Goal: Task Accomplishment & Management: Manage account settings

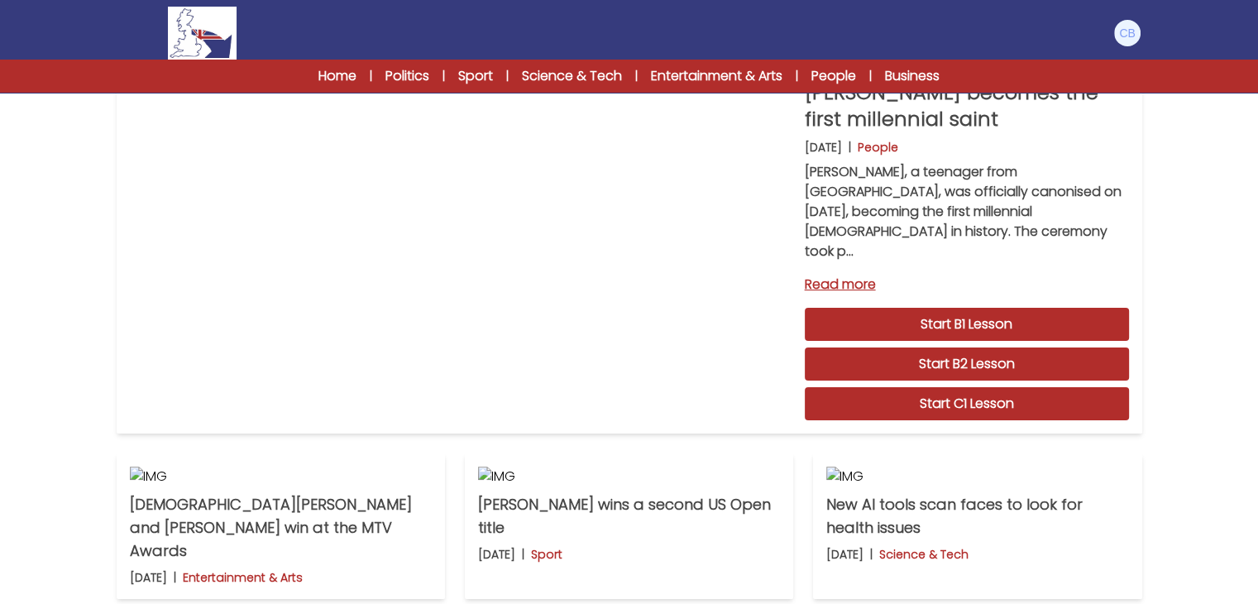
scroll to position [99, 0]
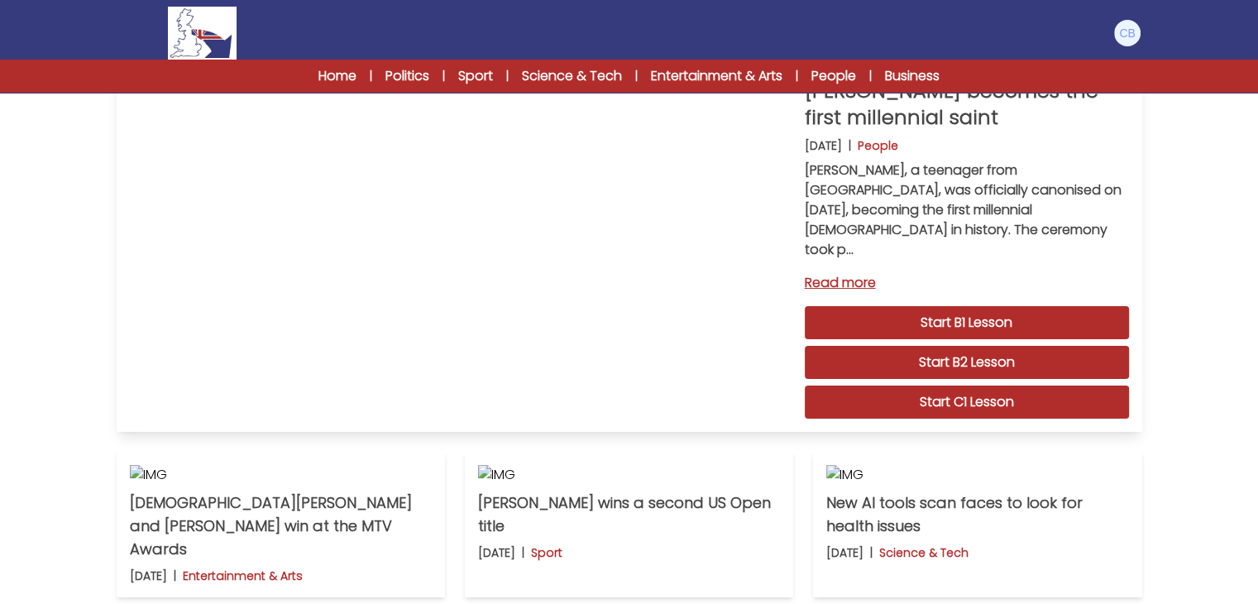
click at [847, 273] on link "Read more" at bounding box center [967, 283] width 324 height 20
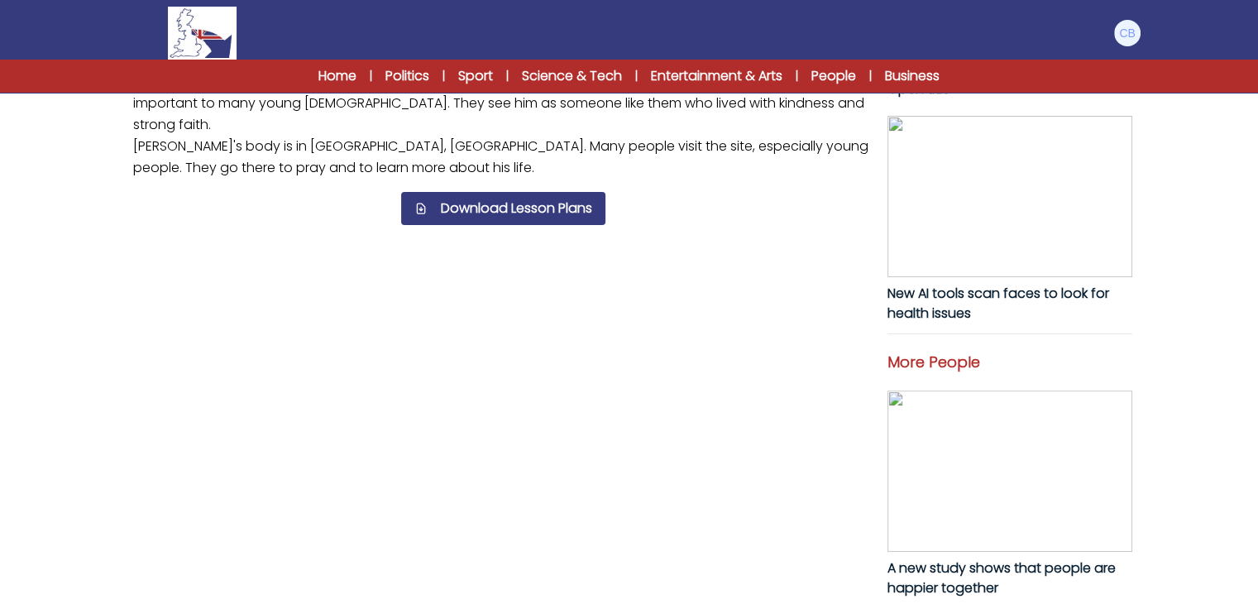
scroll to position [496, 0]
click at [904, 71] on link "Business" at bounding box center [912, 76] width 55 height 20
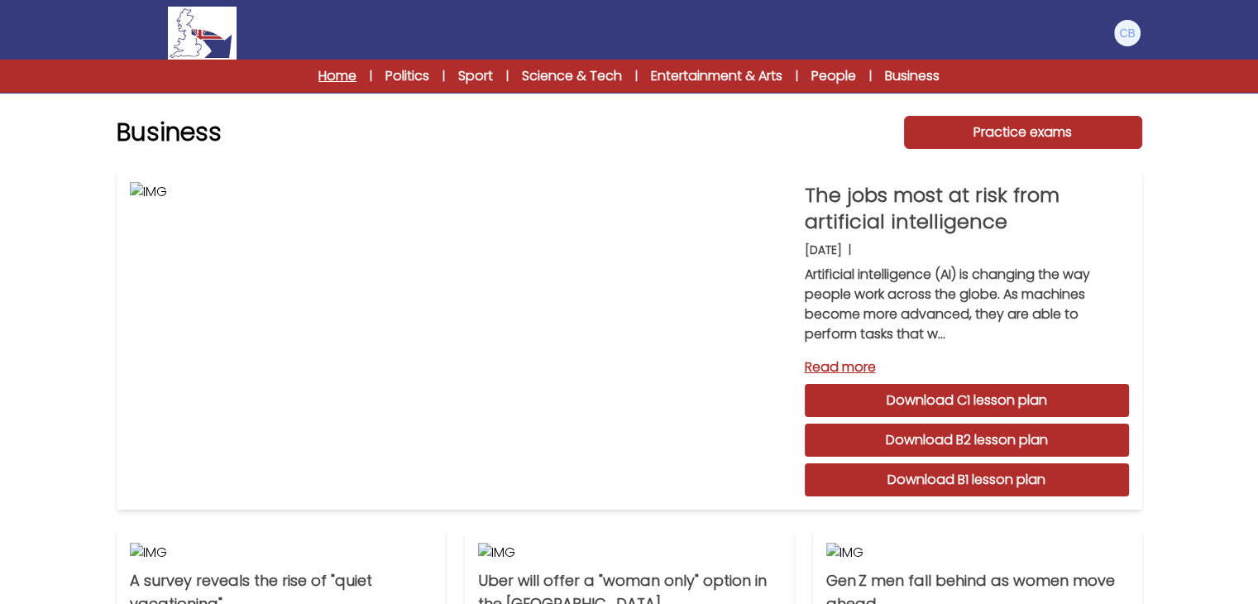
click at [341, 72] on link "Home" at bounding box center [337, 76] width 38 height 20
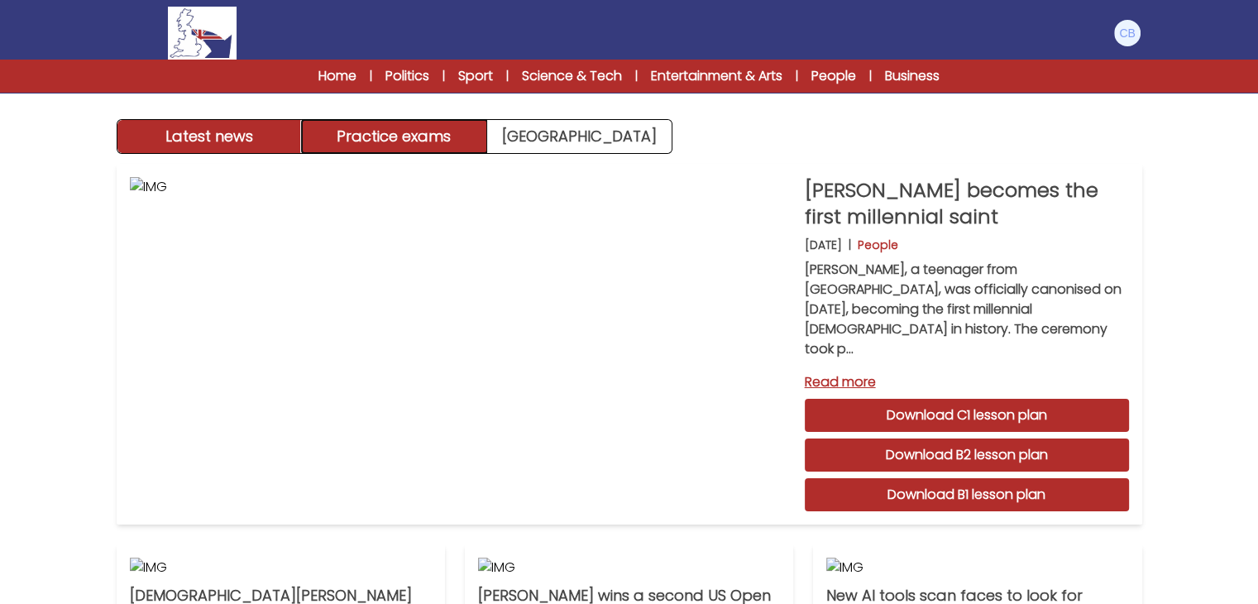
click at [377, 136] on button "Practice exams" at bounding box center [394, 136] width 185 height 33
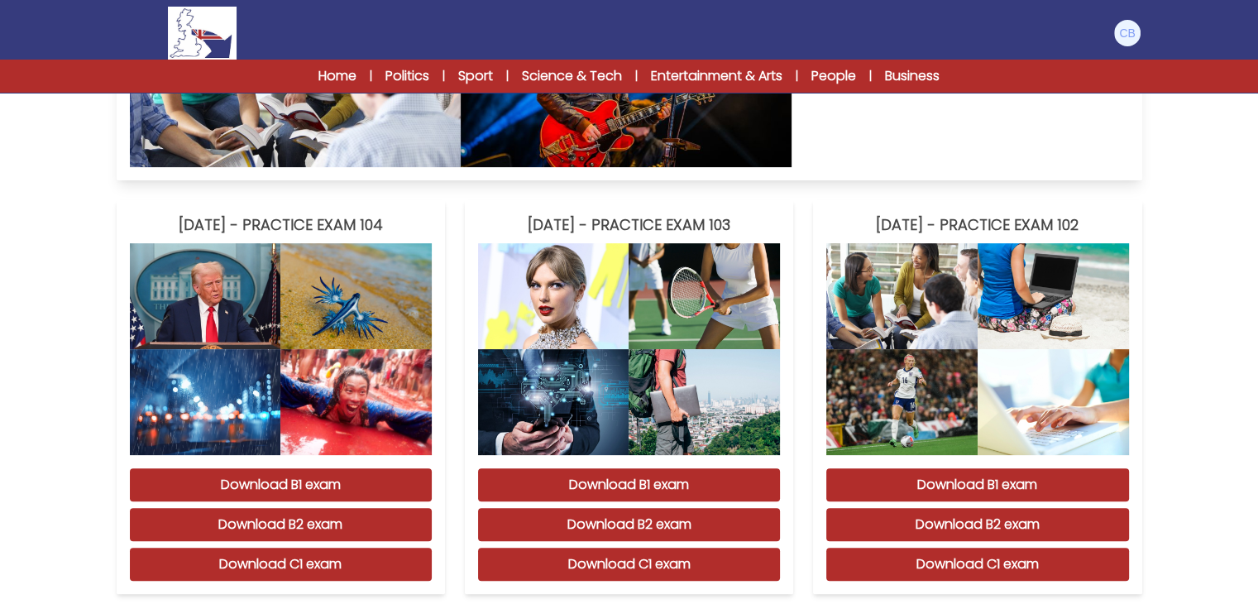
scroll to position [463, 0]
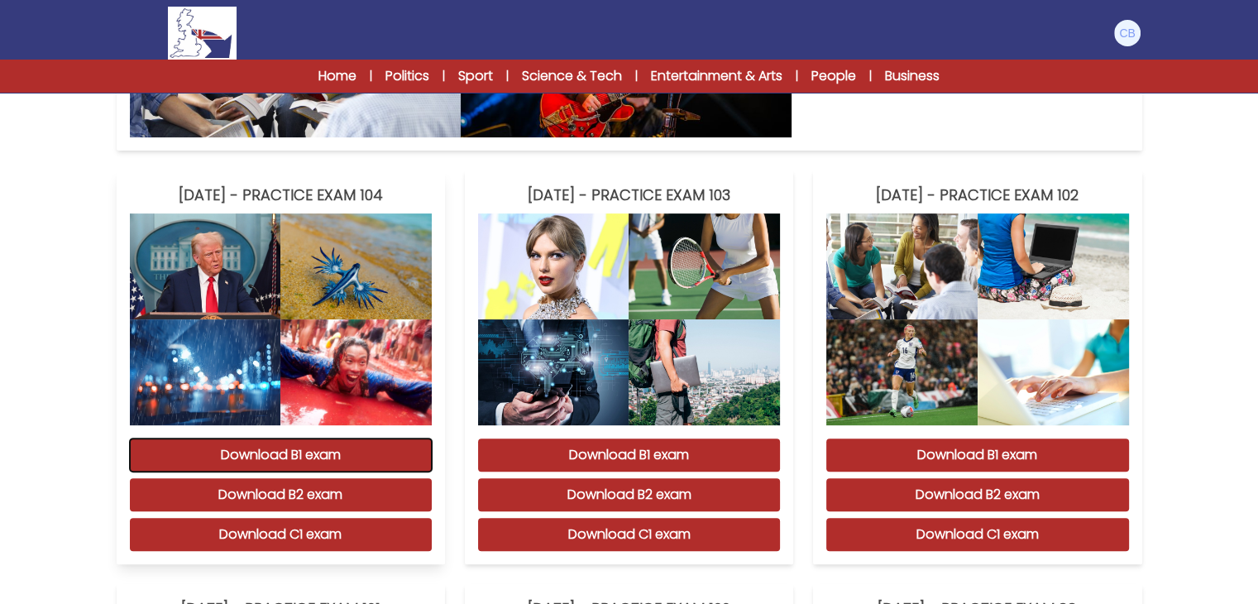
click at [330, 453] on button "Download B1 exam" at bounding box center [281, 454] width 302 height 33
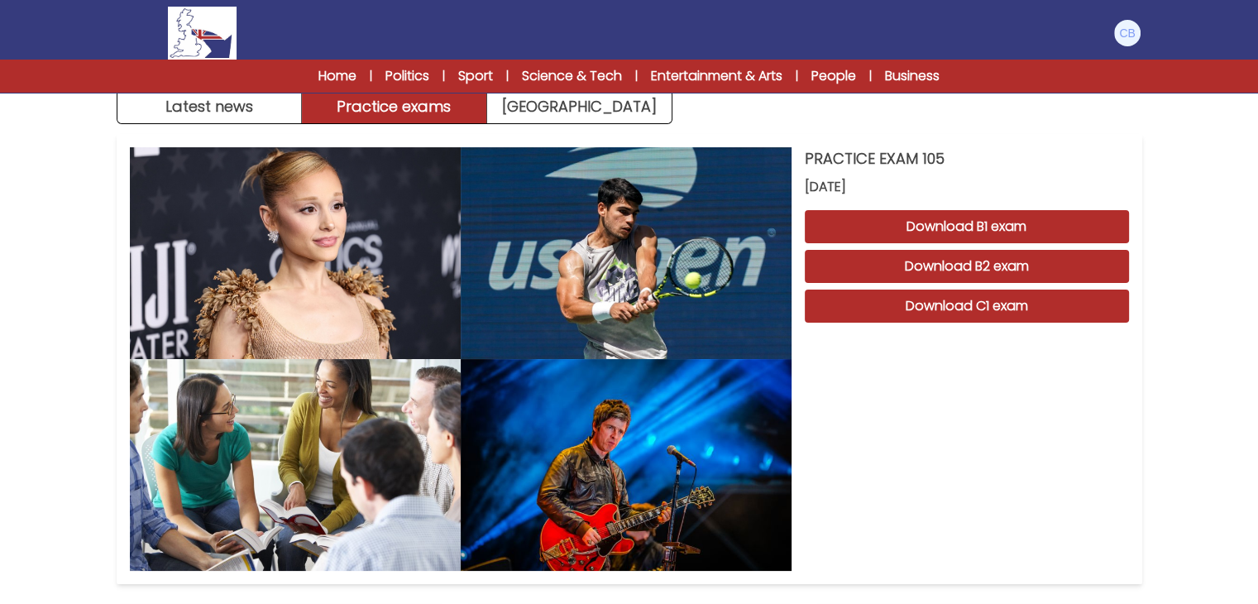
scroll to position [0, 0]
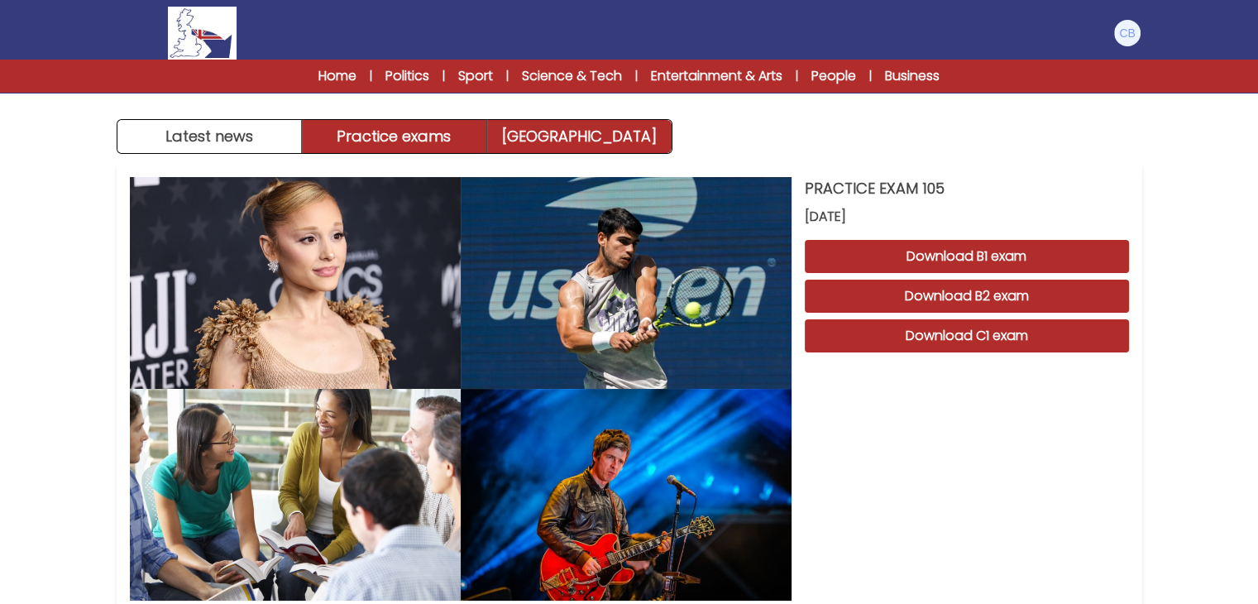
click at [582, 136] on link "[GEOGRAPHIC_DATA]" at bounding box center [579, 136] width 184 height 33
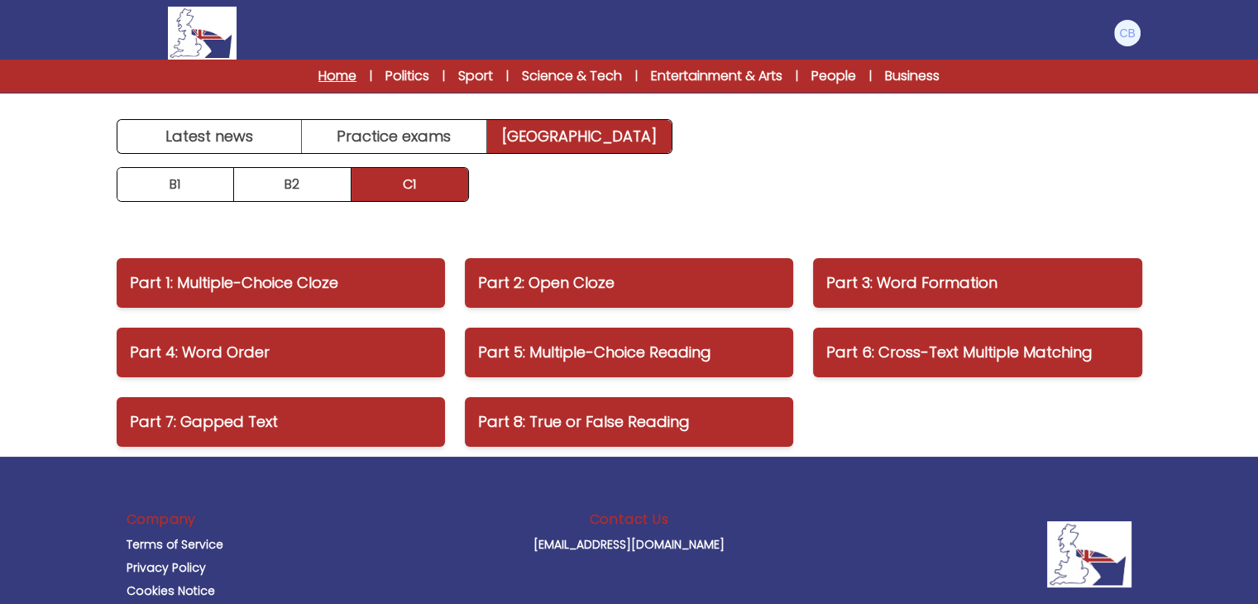
click at [342, 76] on link "Home" at bounding box center [337, 76] width 38 height 20
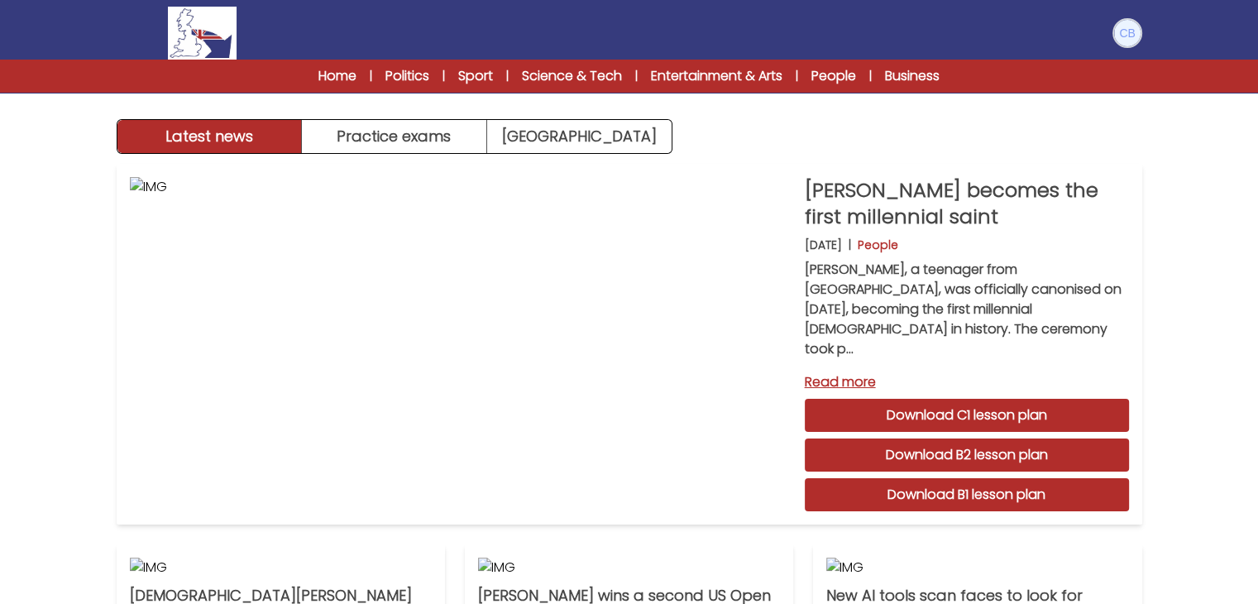
click at [1125, 45] on img at bounding box center [1127, 33] width 26 height 26
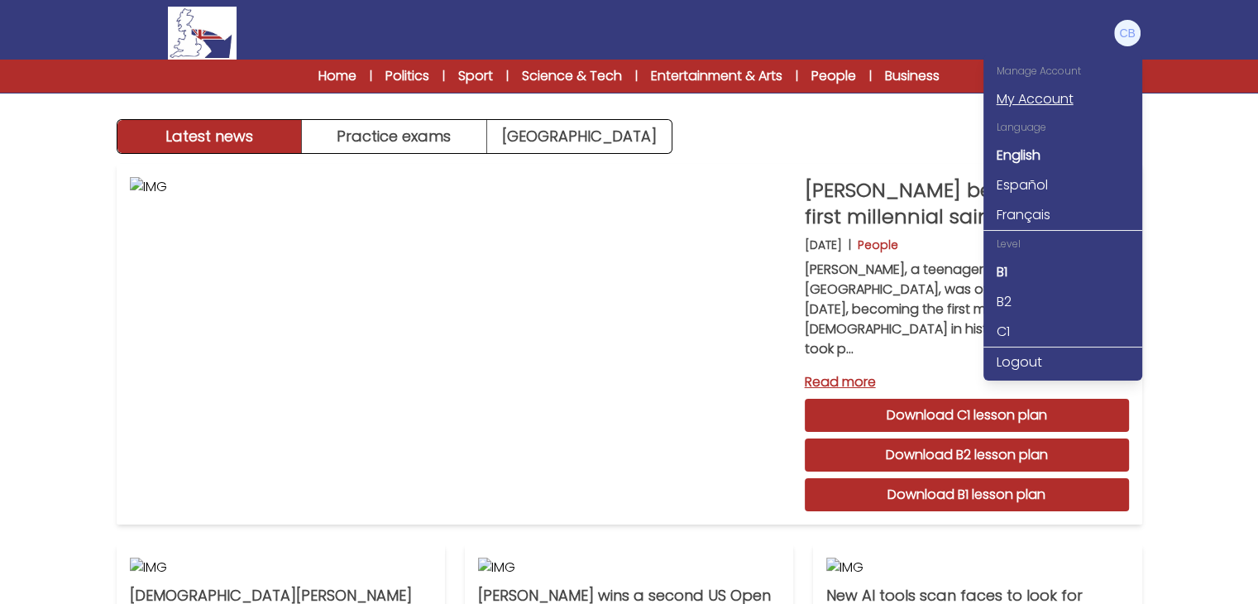
click at [1056, 100] on link "My Account" at bounding box center [1063, 99] width 159 height 30
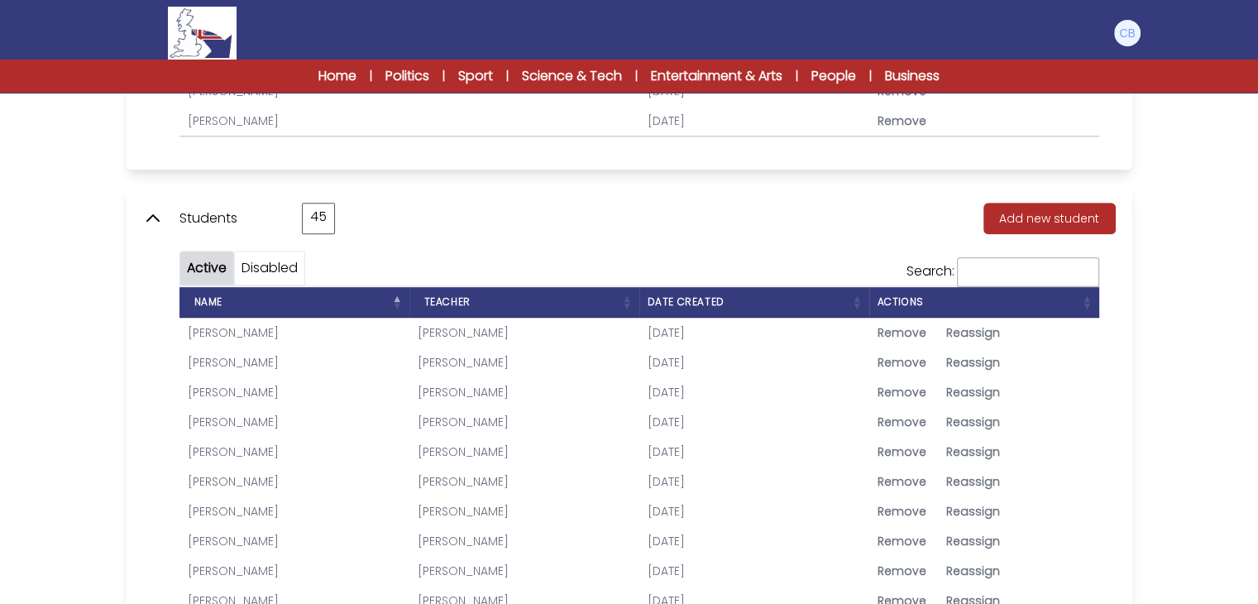
scroll to position [728, 0]
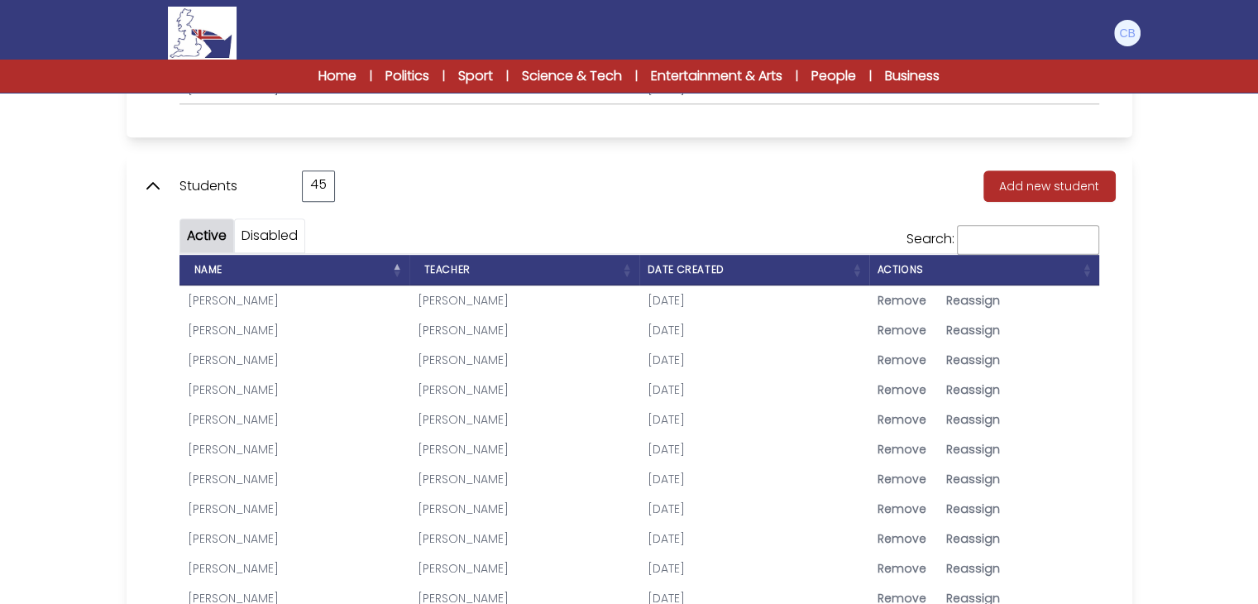
click at [279, 292] on link "[PERSON_NAME]" at bounding box center [233, 300] width 91 height 17
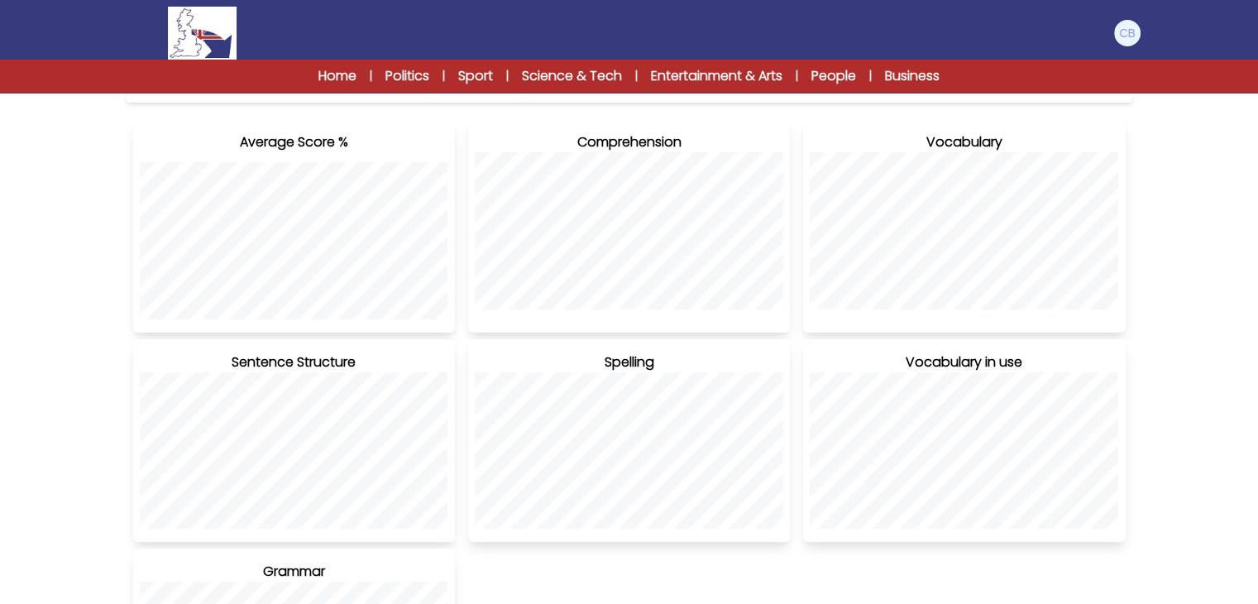
scroll to position [331, 0]
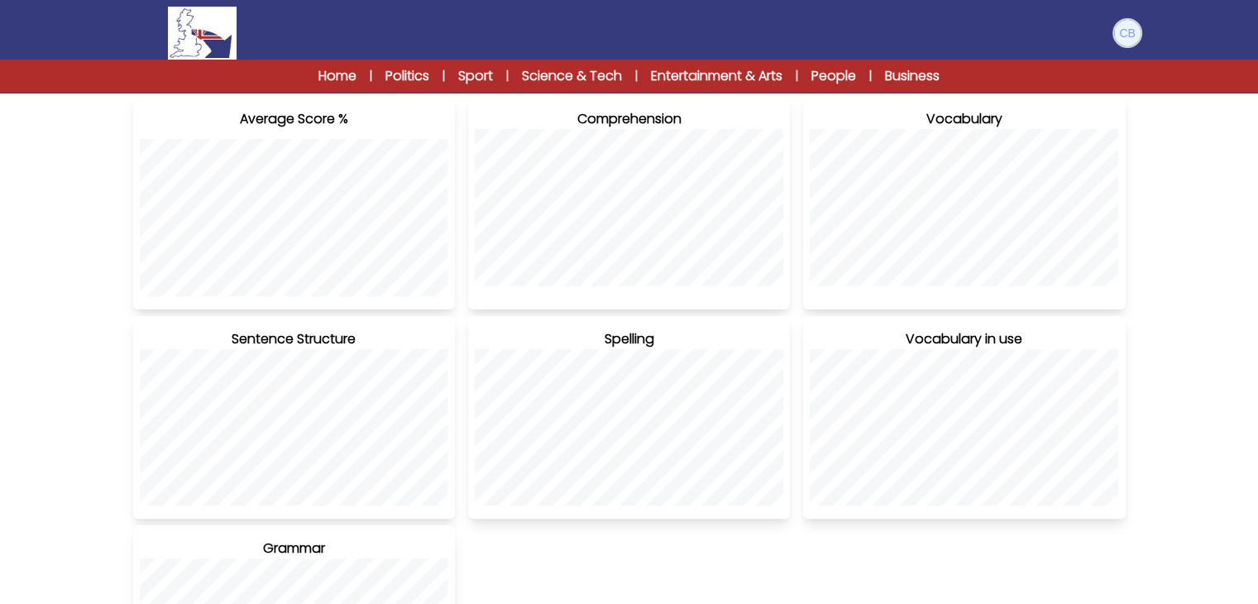
click at [1126, 35] on img at bounding box center [1127, 33] width 26 height 26
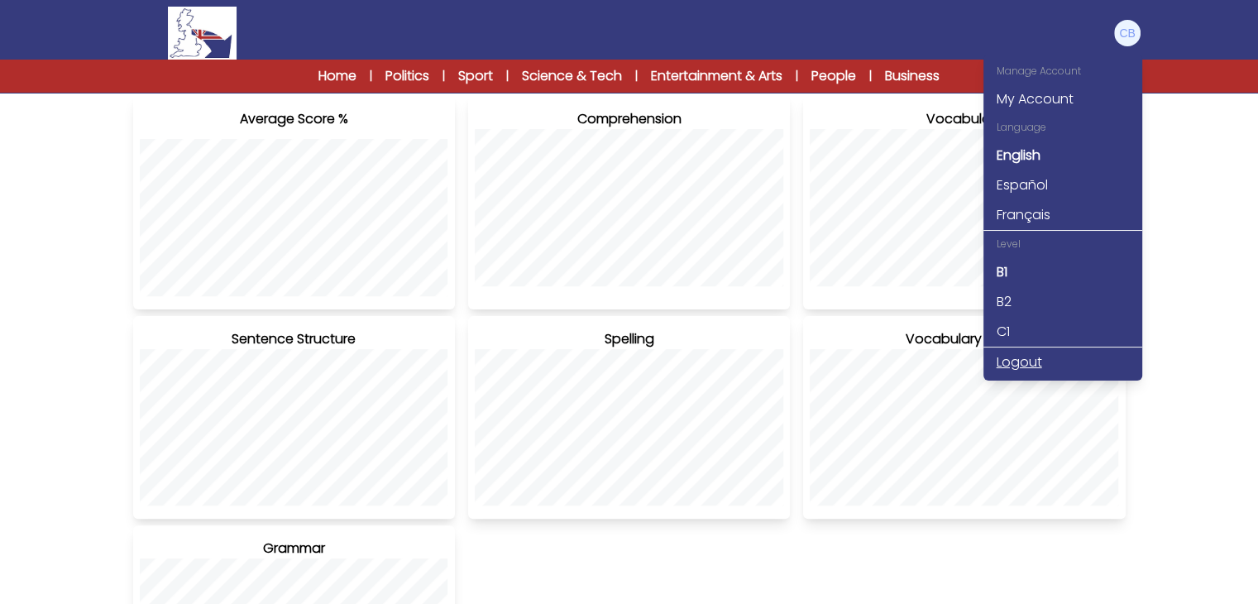
click at [1018, 366] on link "Logout" at bounding box center [1063, 362] width 159 height 30
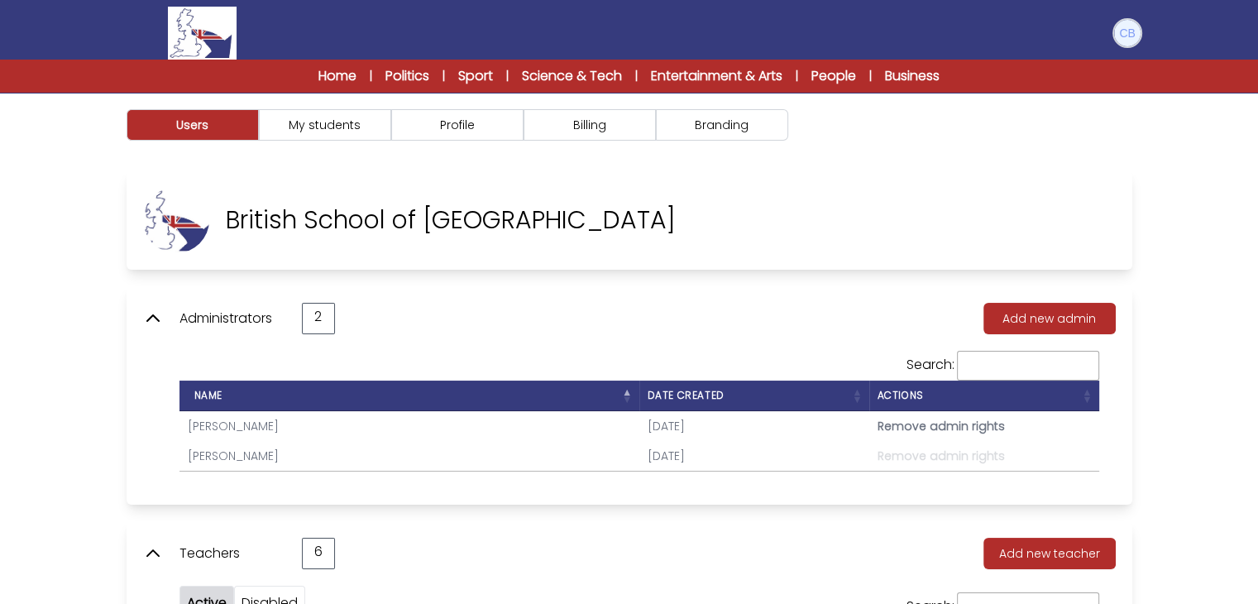
click at [1125, 36] on img at bounding box center [1127, 33] width 26 height 26
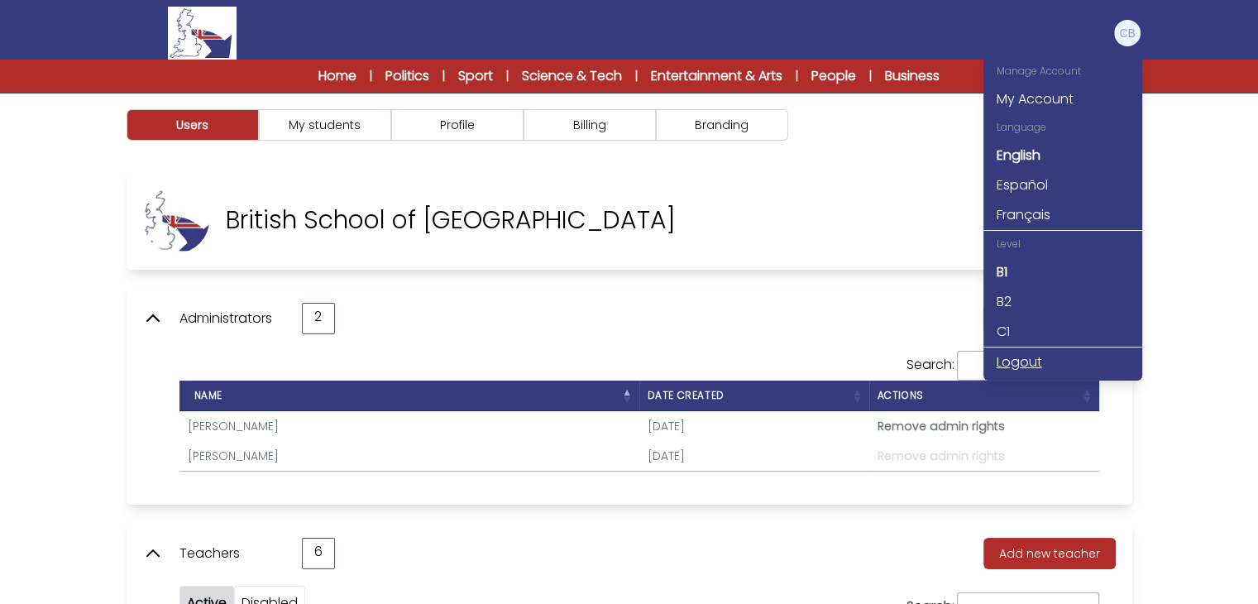
click at [1032, 354] on link "Logout" at bounding box center [1063, 362] width 159 height 30
